Goal: Find specific page/section: Find specific page/section

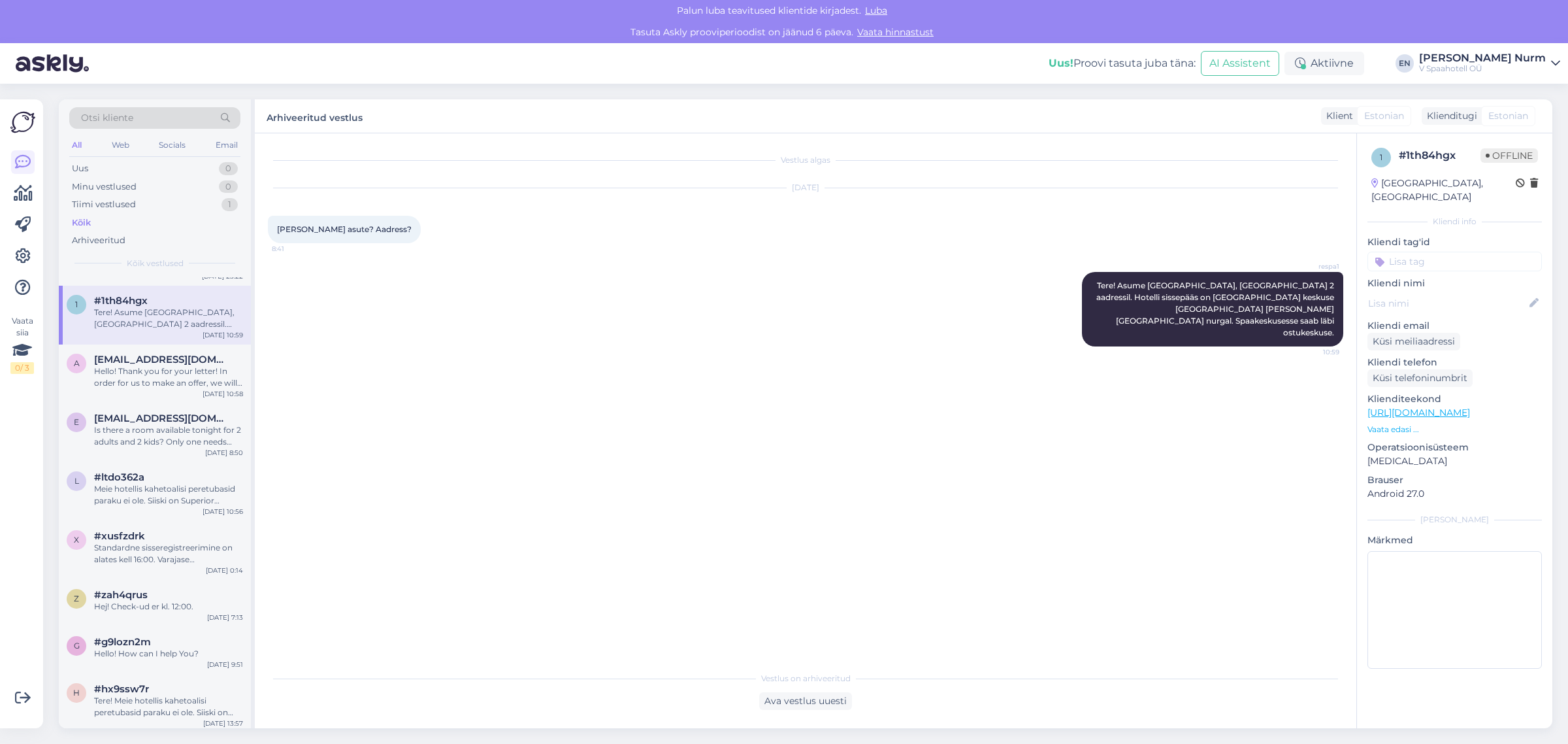
scroll to position [81, 0]
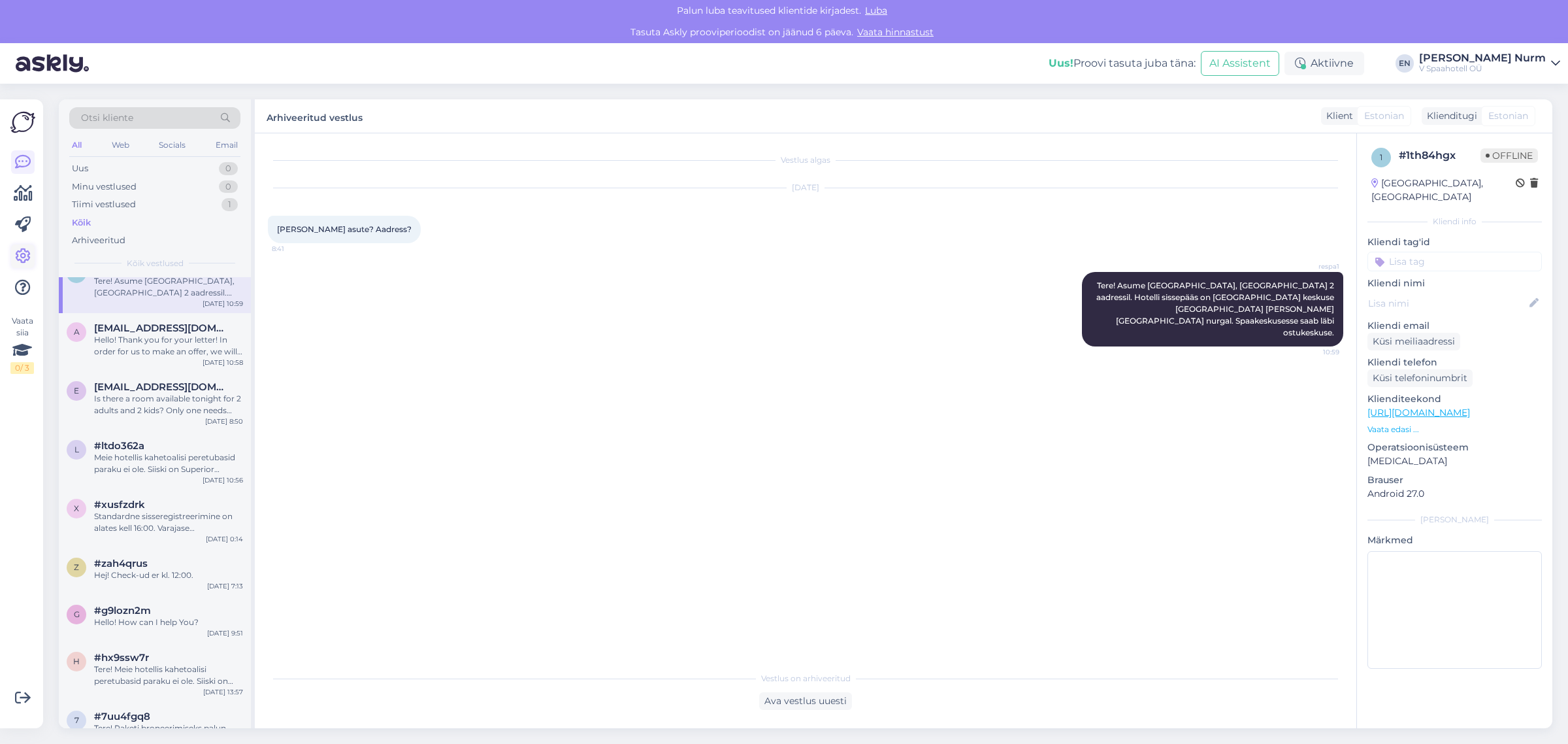
click at [24, 263] on icon at bounding box center [22, 256] width 16 height 16
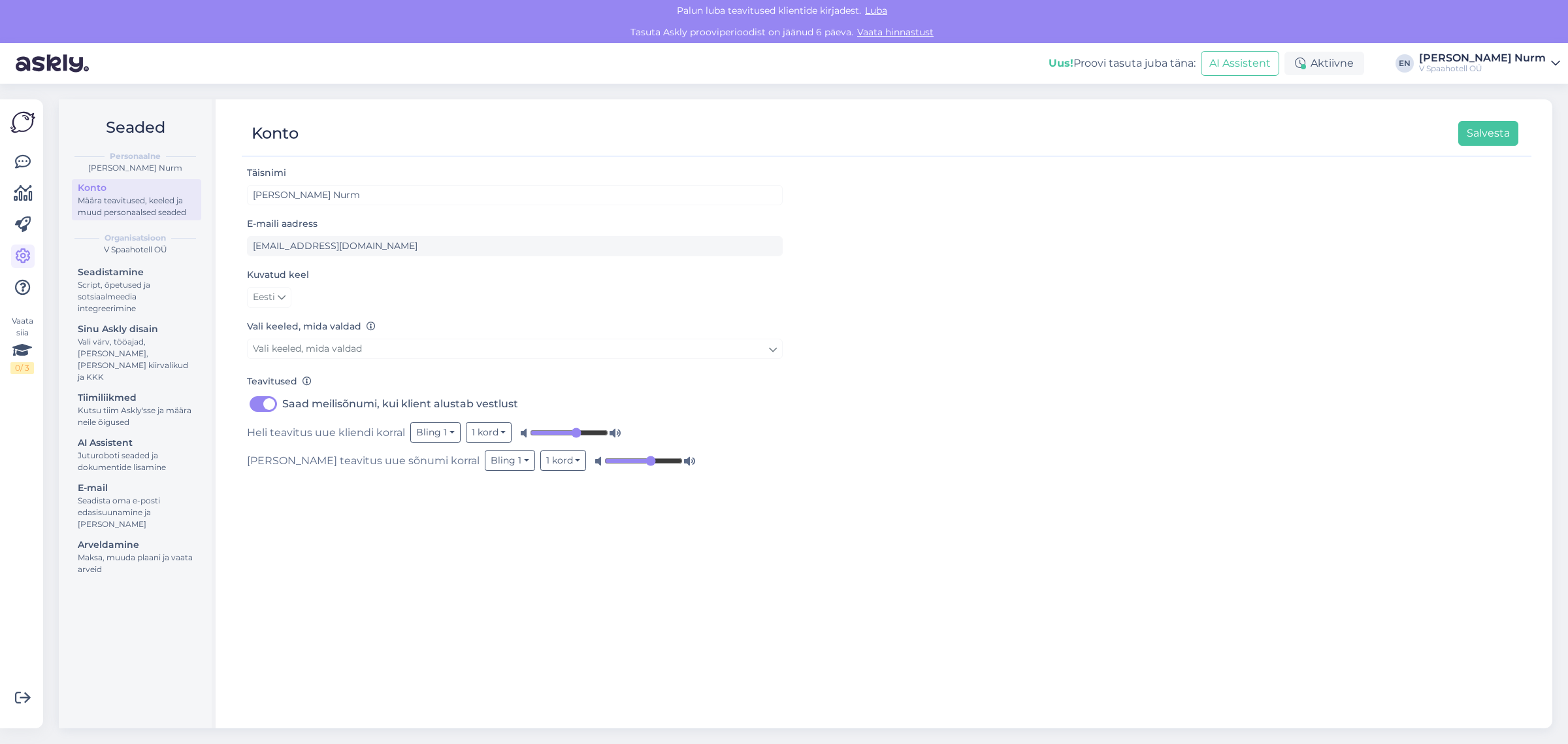
click at [21, 210] on div at bounding box center [23, 225] width 24 height 149
click at [19, 221] on icon at bounding box center [22, 225] width 16 height 16
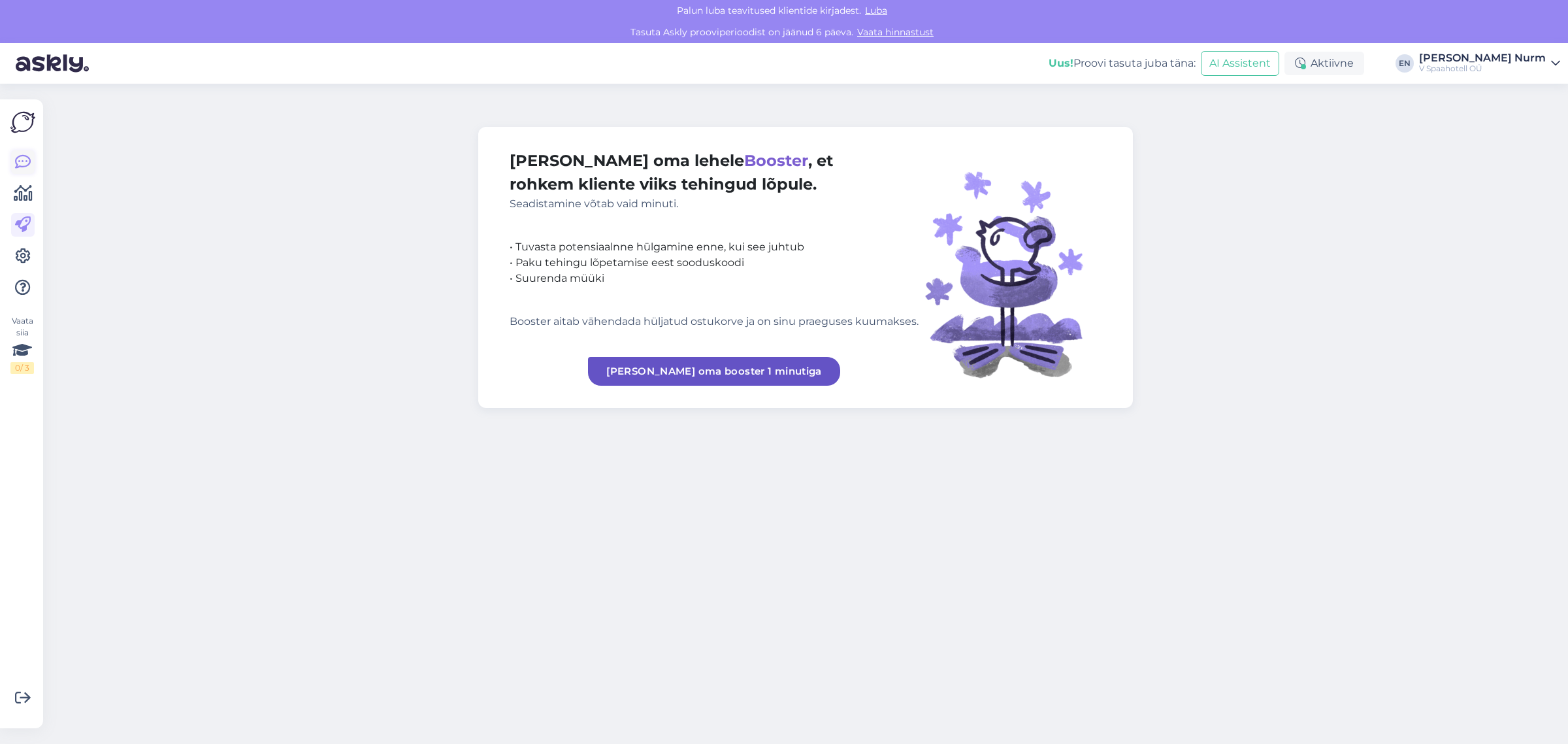
click at [20, 159] on icon at bounding box center [22, 162] width 16 height 16
